Goal: Find specific page/section: Find specific page/section

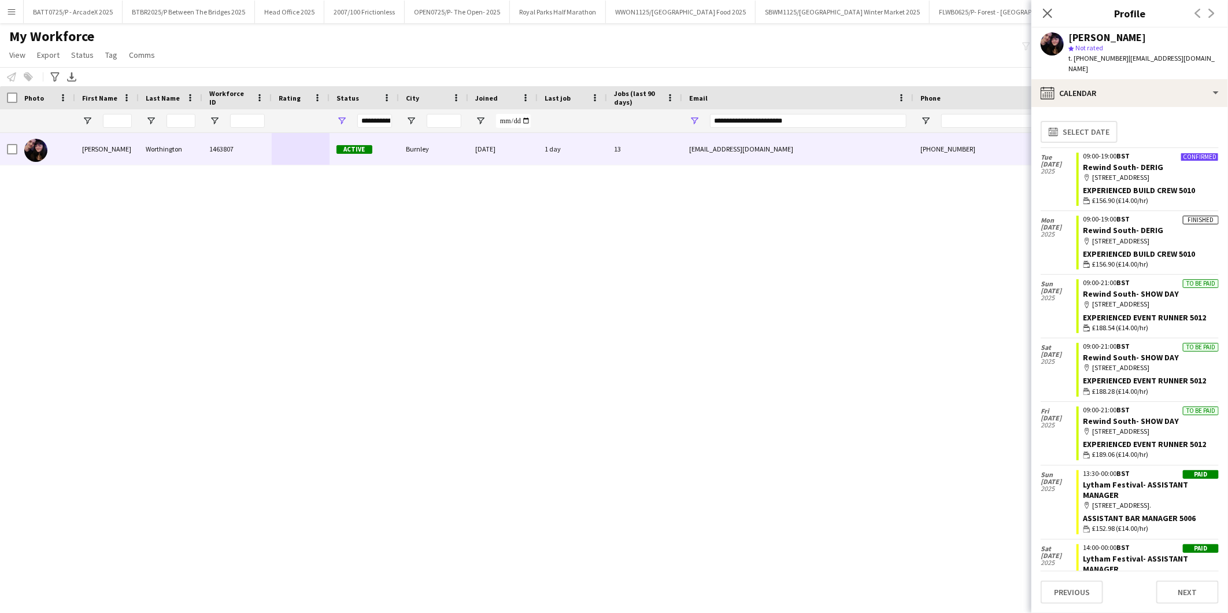
scroll to position [128, 0]
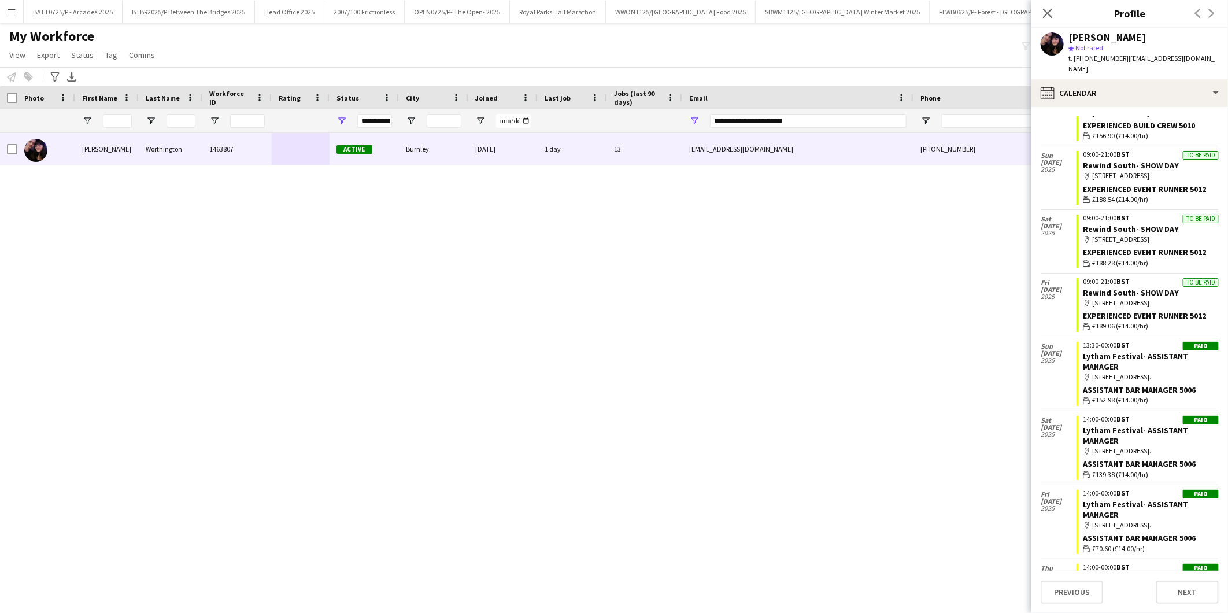
click at [466, 267] on div "Millie Worthington 1463807 Active Burnley 14-03-2024 1 day 13 milliemoose822@gm…" at bounding box center [597, 358] width 1194 height 450
drag, startPoint x: 1045, startPoint y: 16, endPoint x: 1034, endPoint y: 25, distance: 14.0
click at [1045, 17] on icon at bounding box center [1047, 13] width 11 height 11
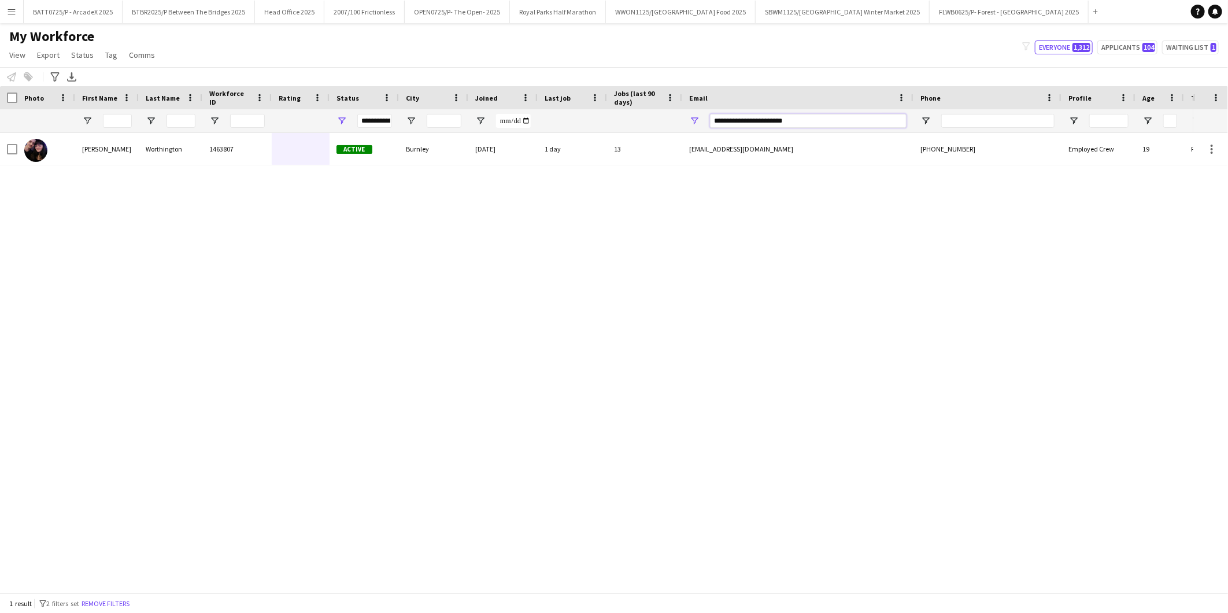
drag, startPoint x: 818, startPoint y: 122, endPoint x: 628, endPoint y: 126, distance: 189.7
click at [634, 126] on div at bounding box center [627, 120] width 1254 height 23
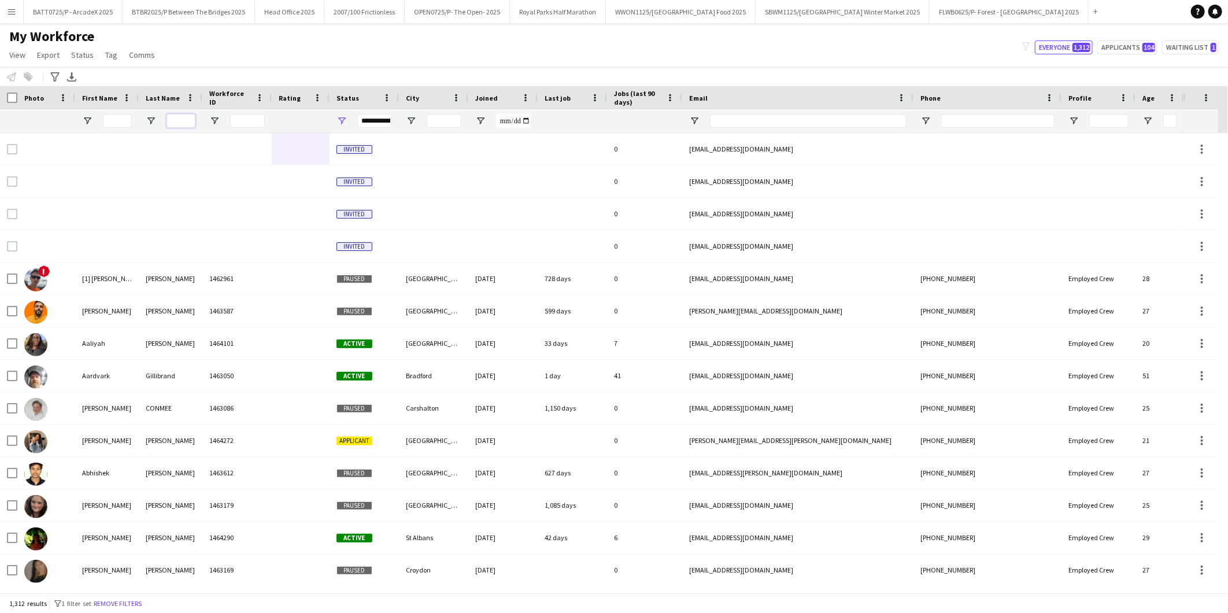
click at [169, 115] on input "Last Name Filter Input" at bounding box center [181, 121] width 29 height 14
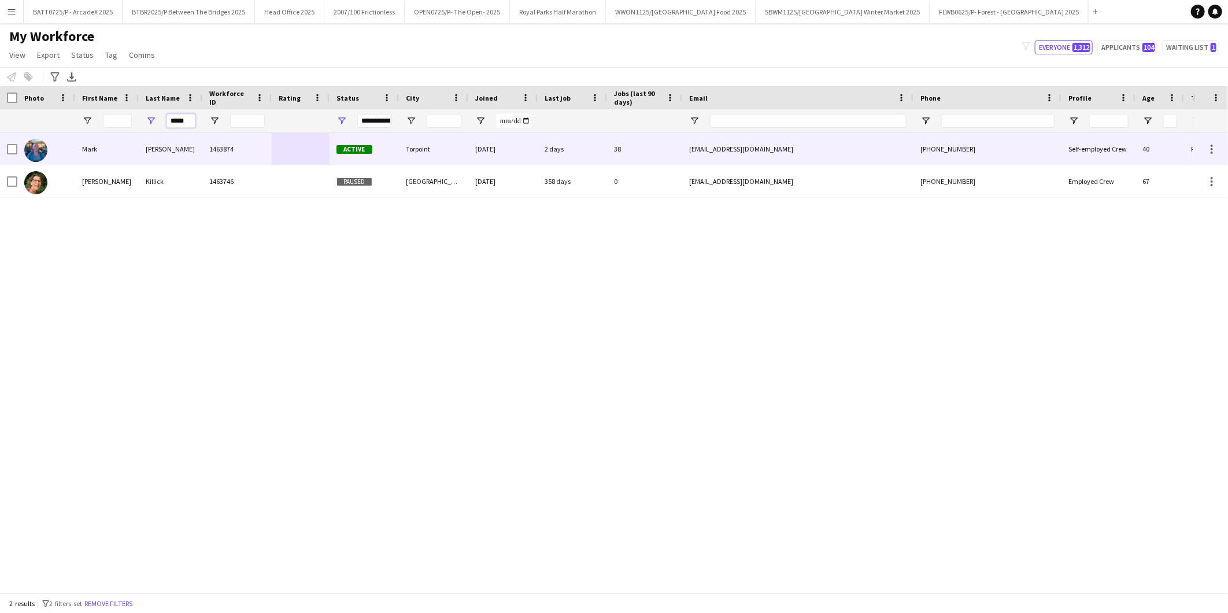
type input "*****"
click at [203, 147] on div "1463874" at bounding box center [236, 149] width 69 height 32
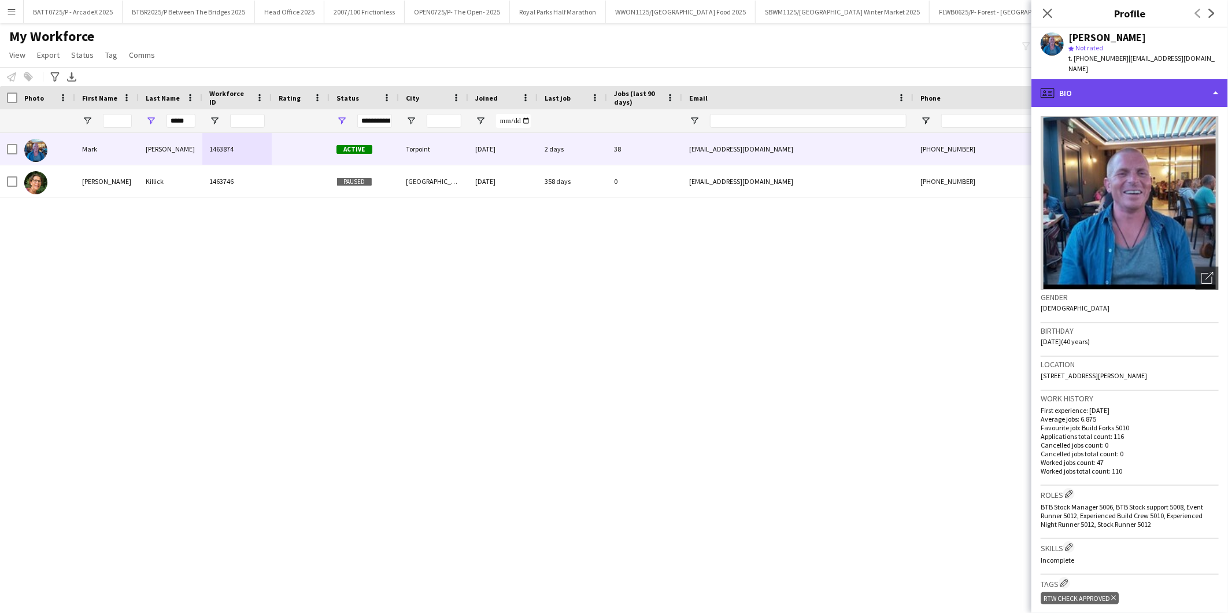
click at [1090, 88] on div "profile Bio" at bounding box center [1130, 93] width 197 height 28
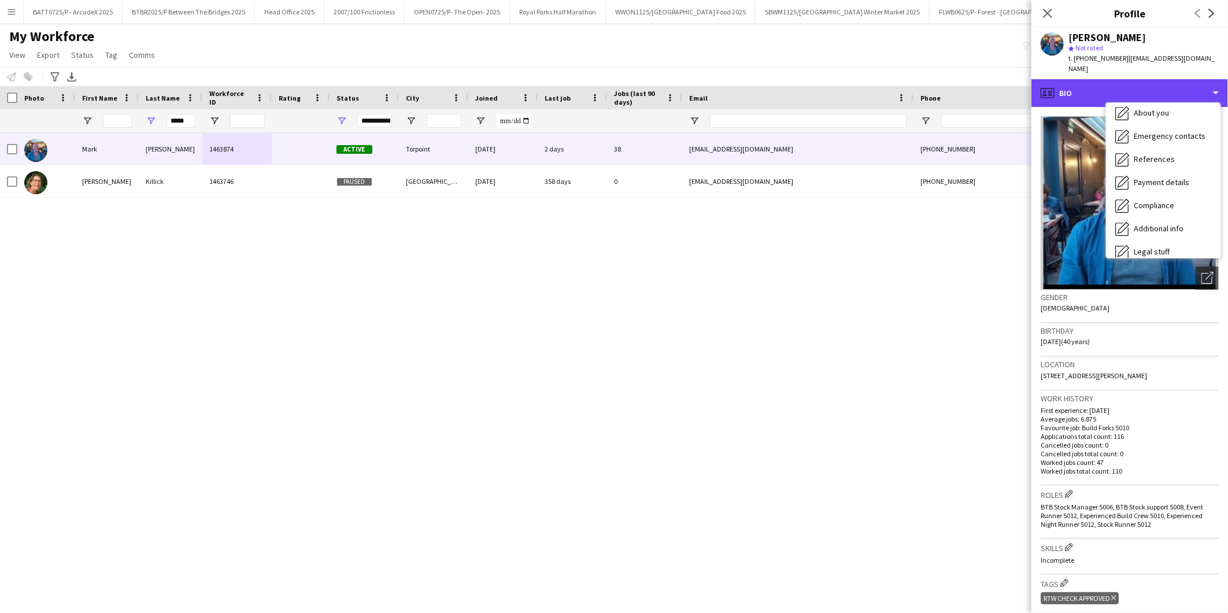
scroll to position [131, 0]
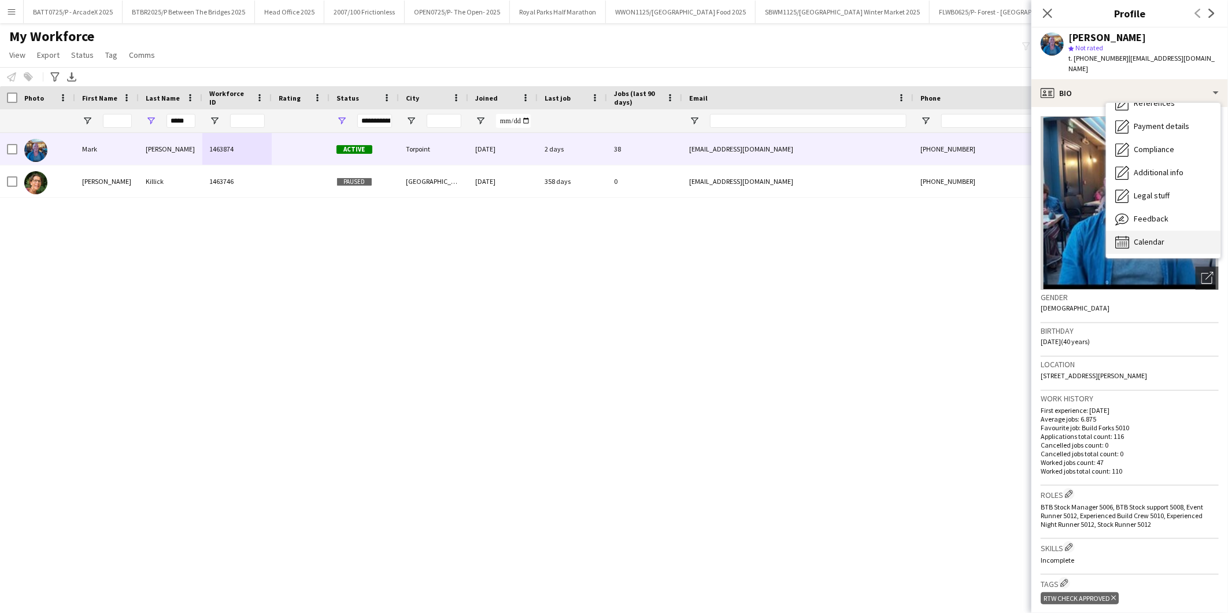
click at [1145, 237] on span "Calendar" at bounding box center [1149, 242] width 31 height 10
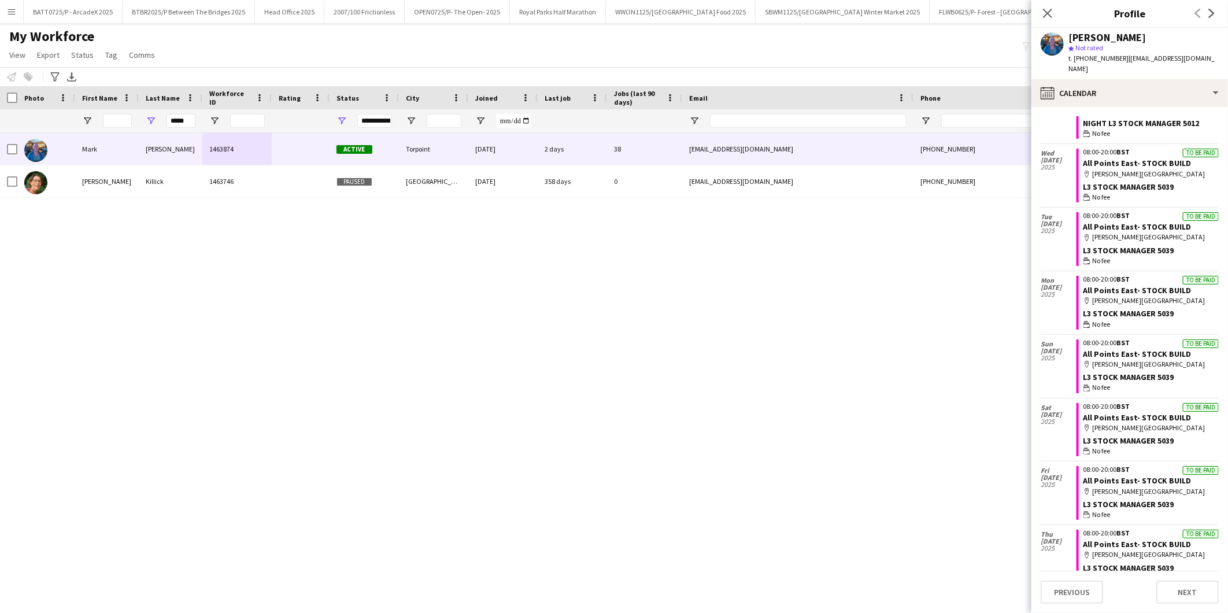
scroll to position [898, 0]
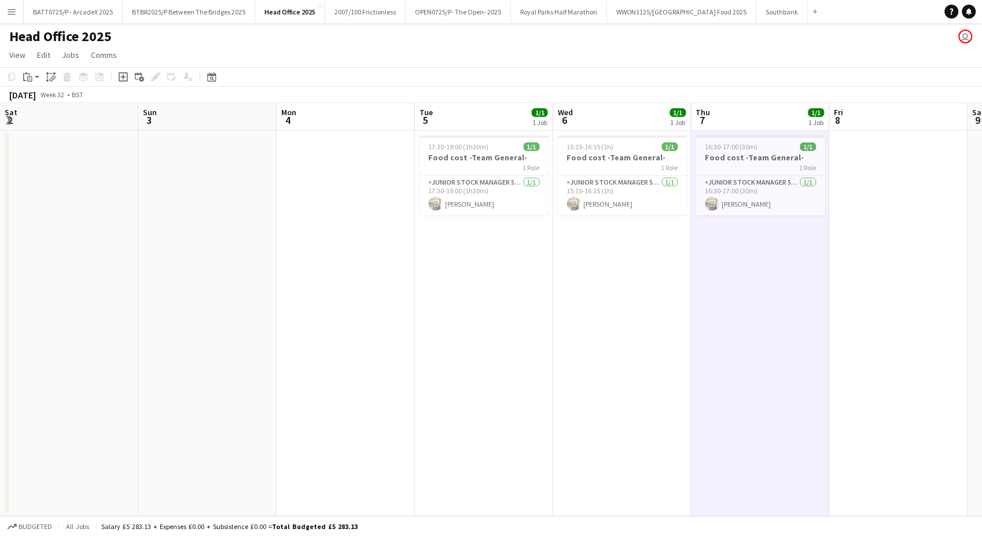
scroll to position [0, 507]
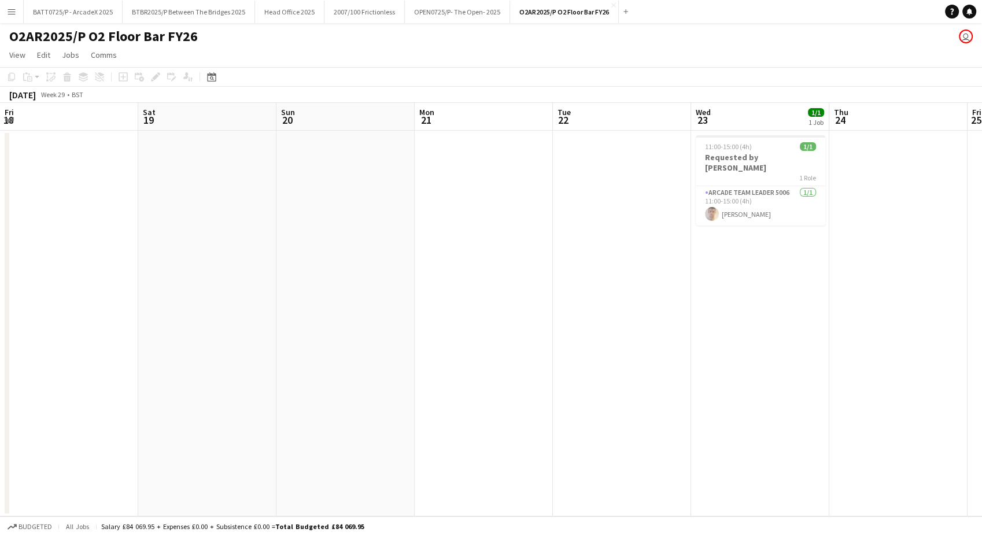
scroll to position [0, 398]
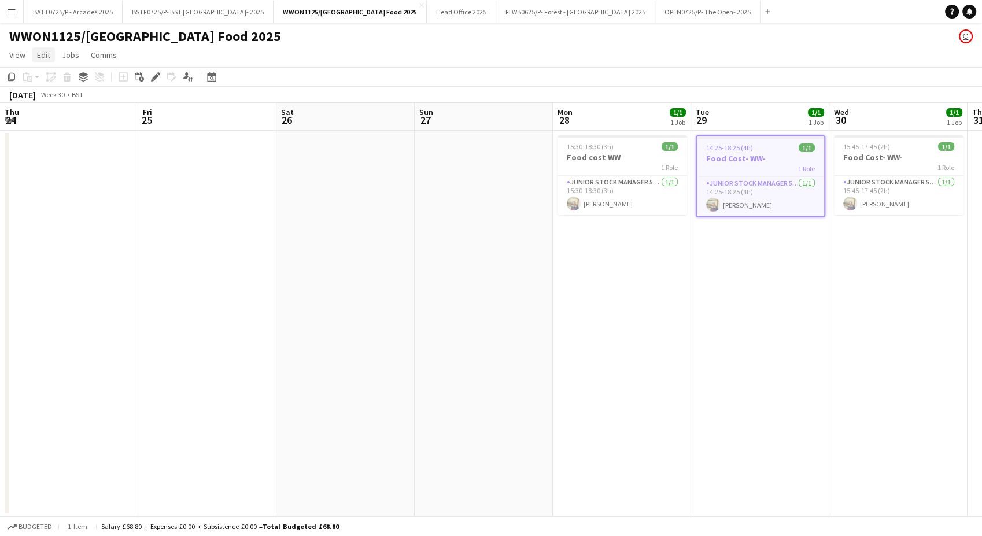
scroll to position [0, 398]
